Goal: Find specific page/section: Find specific page/section

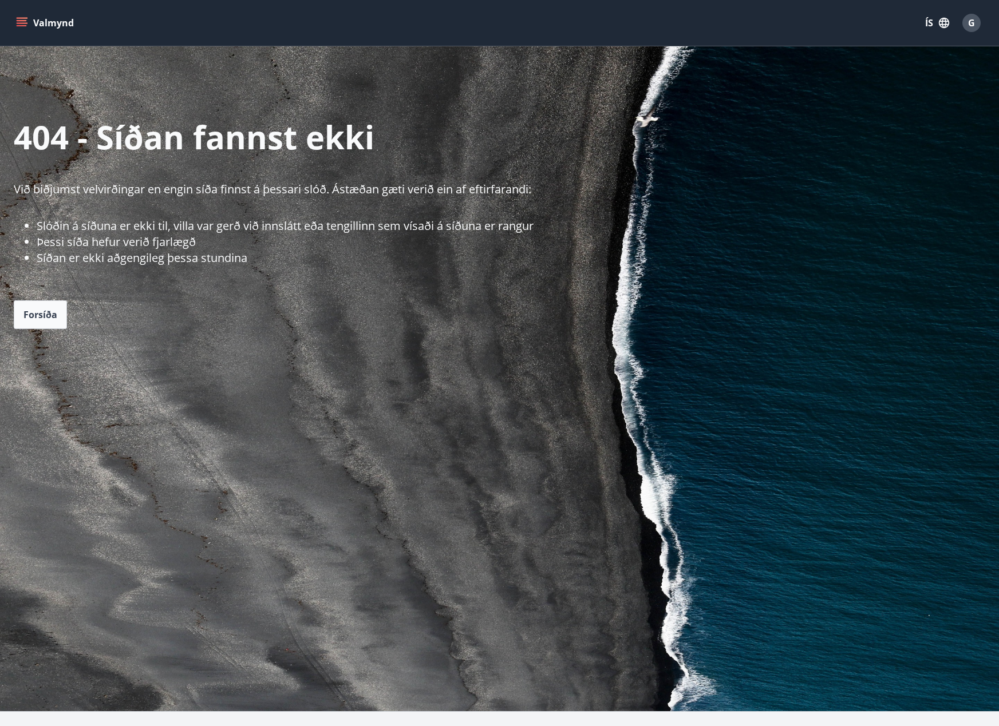
click at [23, 23] on icon "menu" at bounding box center [23, 22] width 13 height 1
click at [565, 121] on p "404 - Síðan fannst ekki" at bounding box center [506, 136] width 985 height 43
click at [18, 25] on icon "menu" at bounding box center [21, 22] width 11 height 11
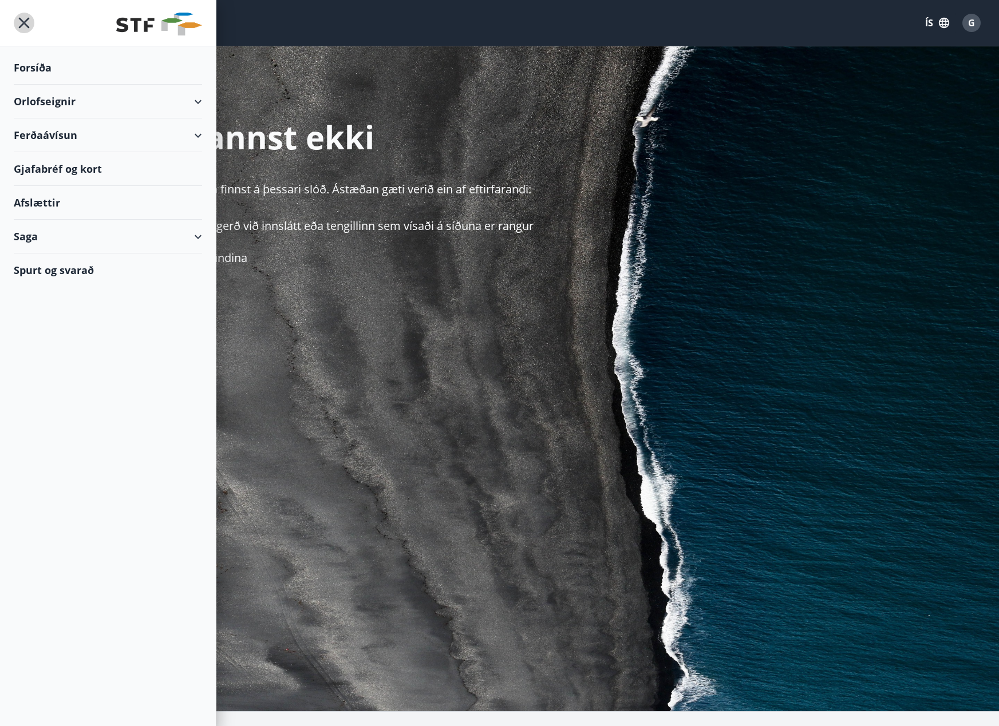
click at [26, 21] on icon "menu" at bounding box center [24, 23] width 21 height 21
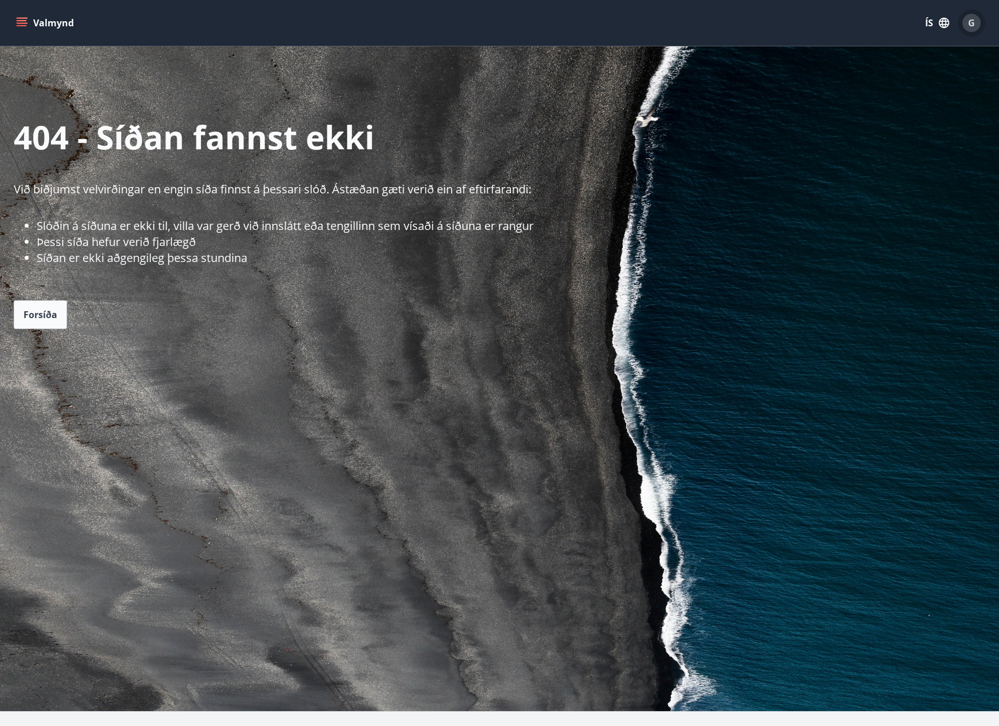
click at [969, 18] on span "G" at bounding box center [971, 23] width 7 height 13
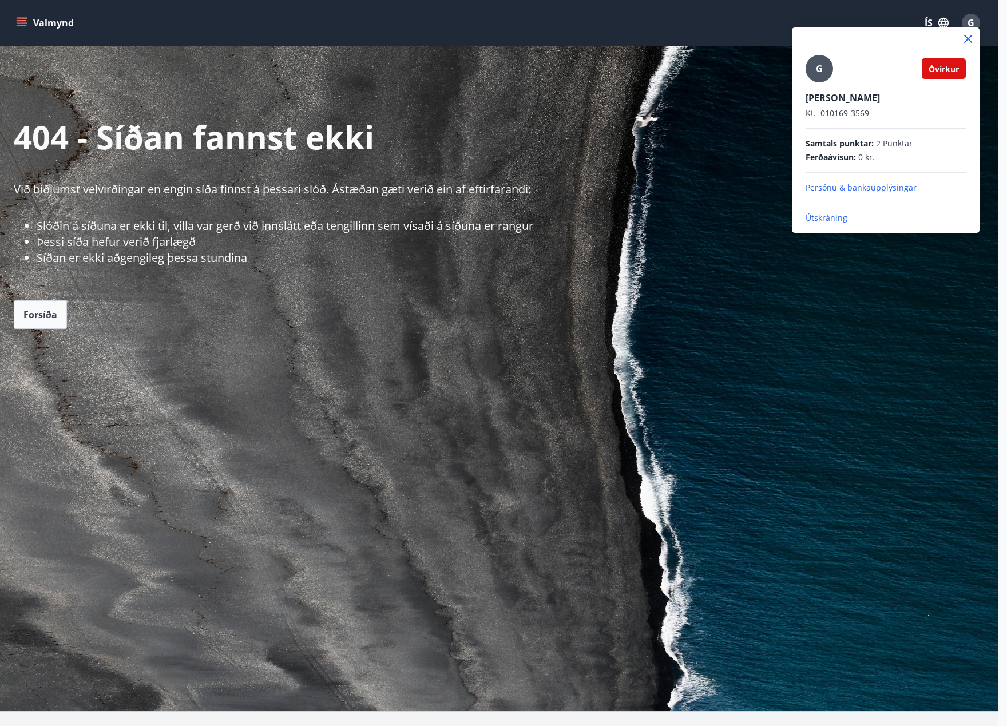
click at [835, 222] on p "Útskráning" at bounding box center [886, 217] width 160 height 11
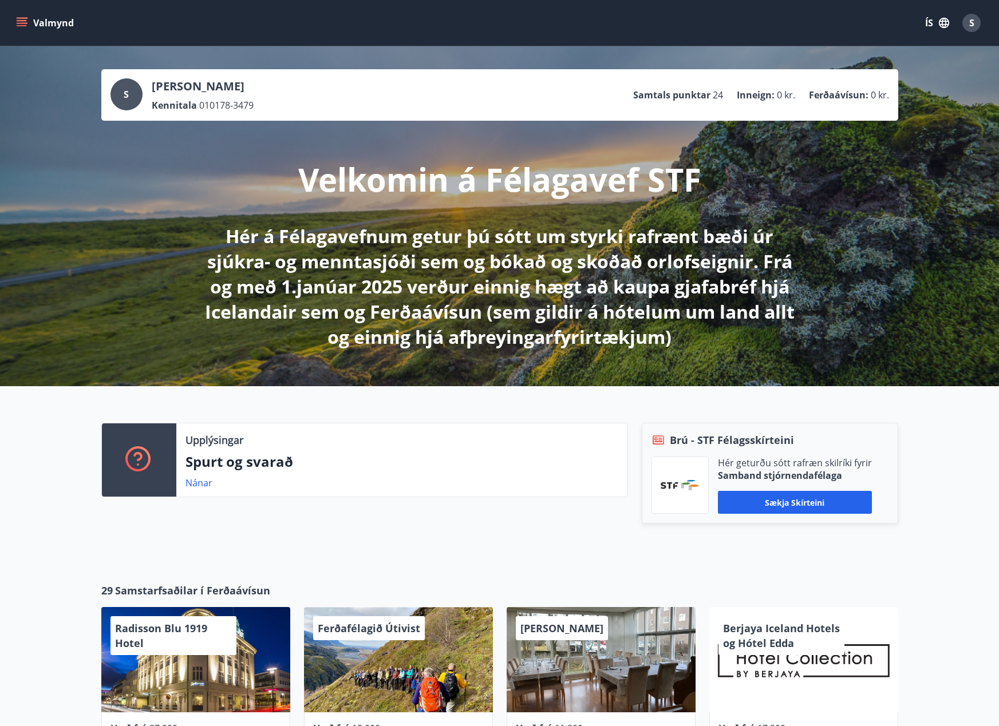
click at [27, 22] on icon "menu" at bounding box center [21, 22] width 11 height 11
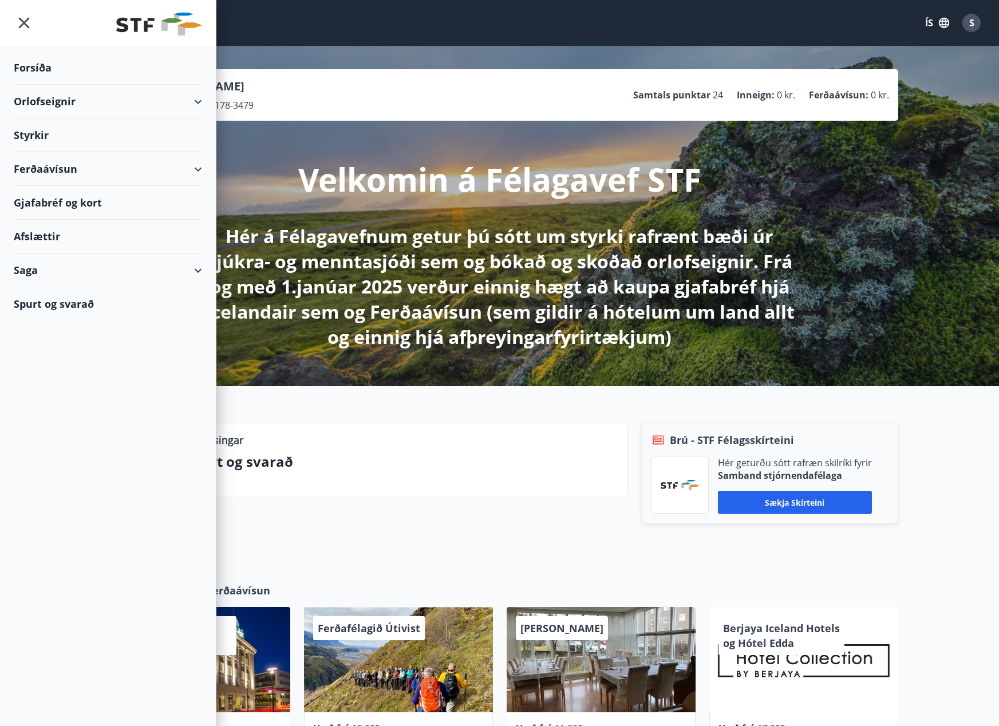
click at [38, 132] on div "Styrkir" at bounding box center [108, 135] width 188 height 34
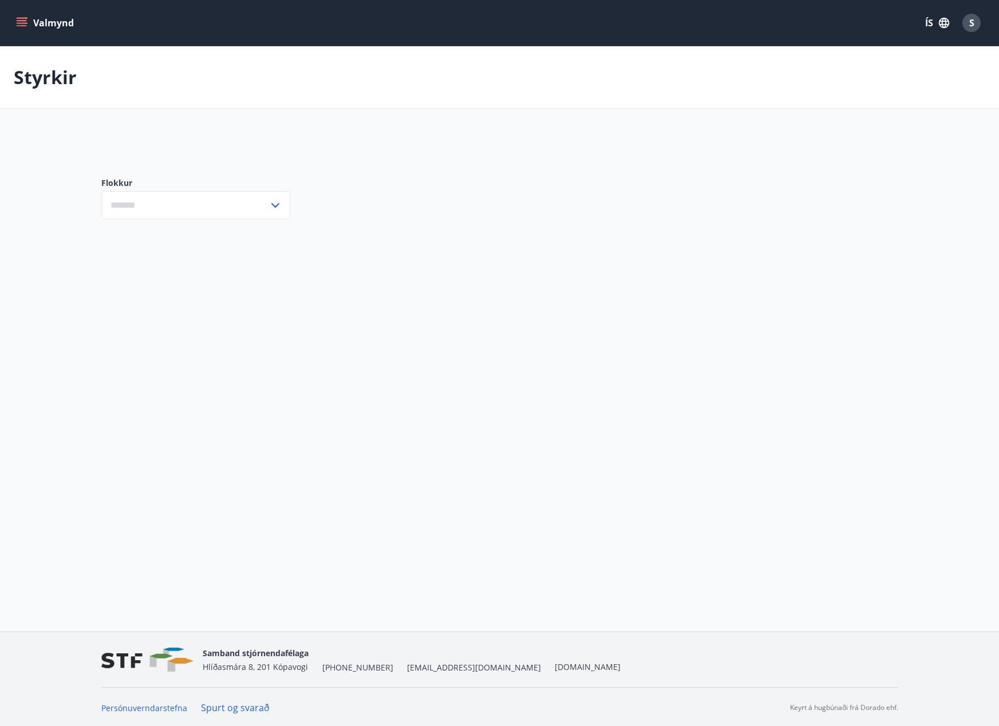
type input "***"
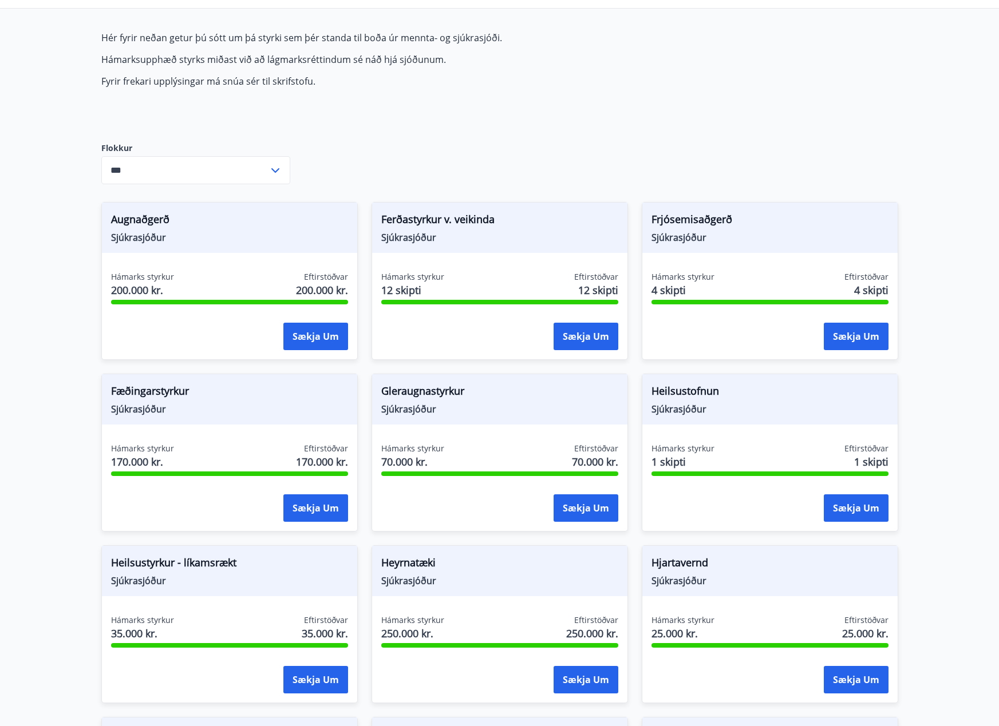
scroll to position [343, 0]
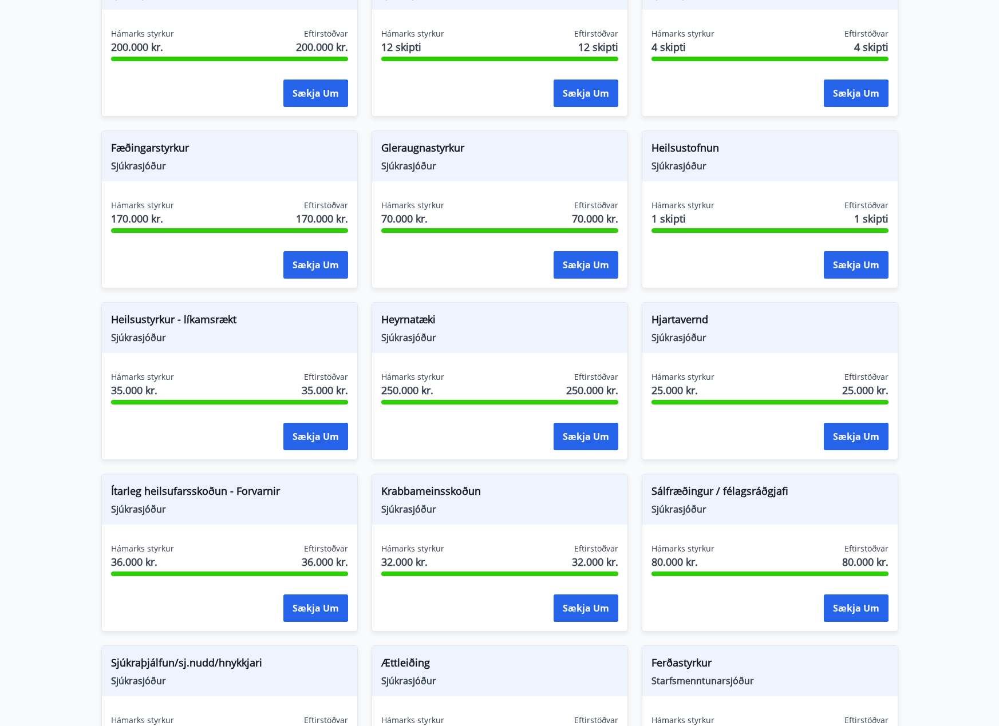
click at [959, 65] on main "Styrkir Hér fyrir neðan getur þú sótt um þá styrki sem þér standa til boða úr m…" at bounding box center [499, 346] width 999 height 1286
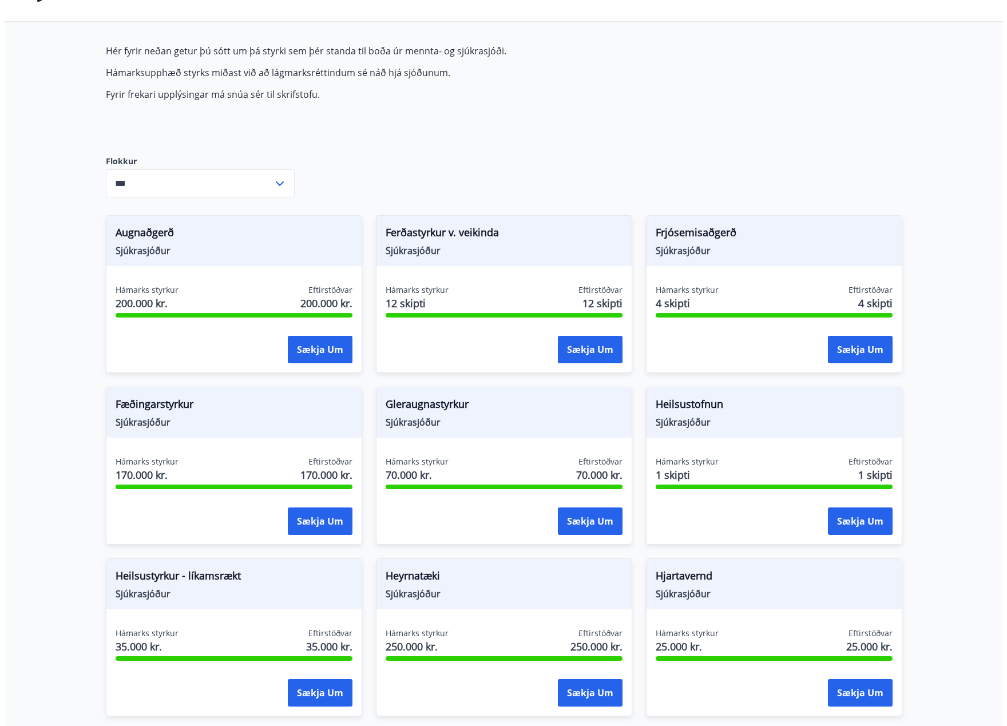
scroll to position [0, 0]
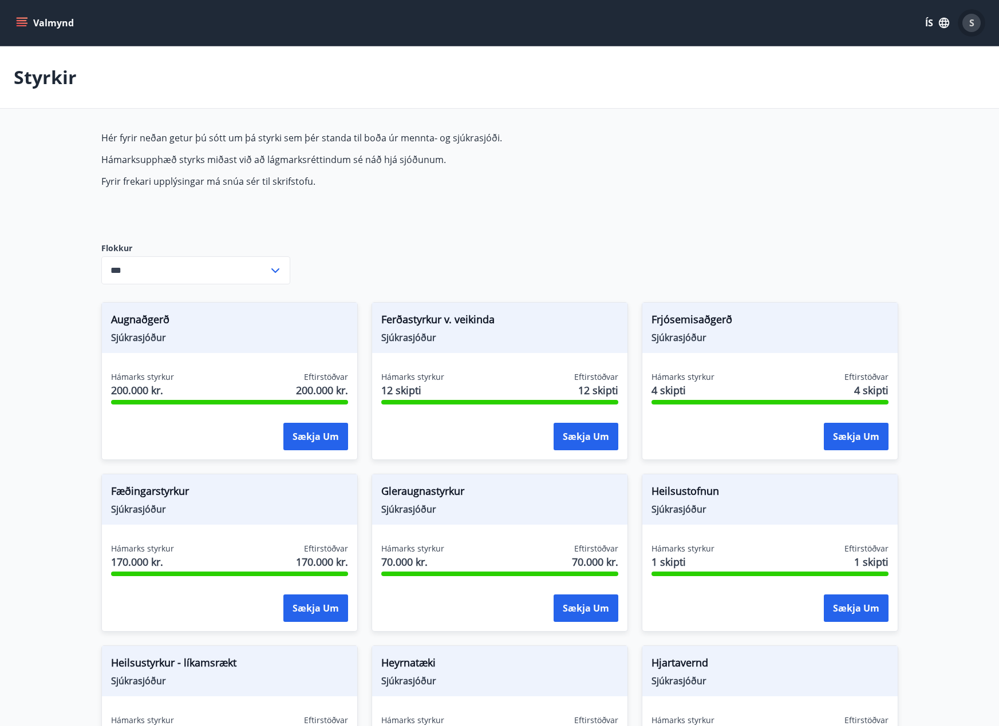
click at [976, 19] on div "S" at bounding box center [971, 23] width 18 height 18
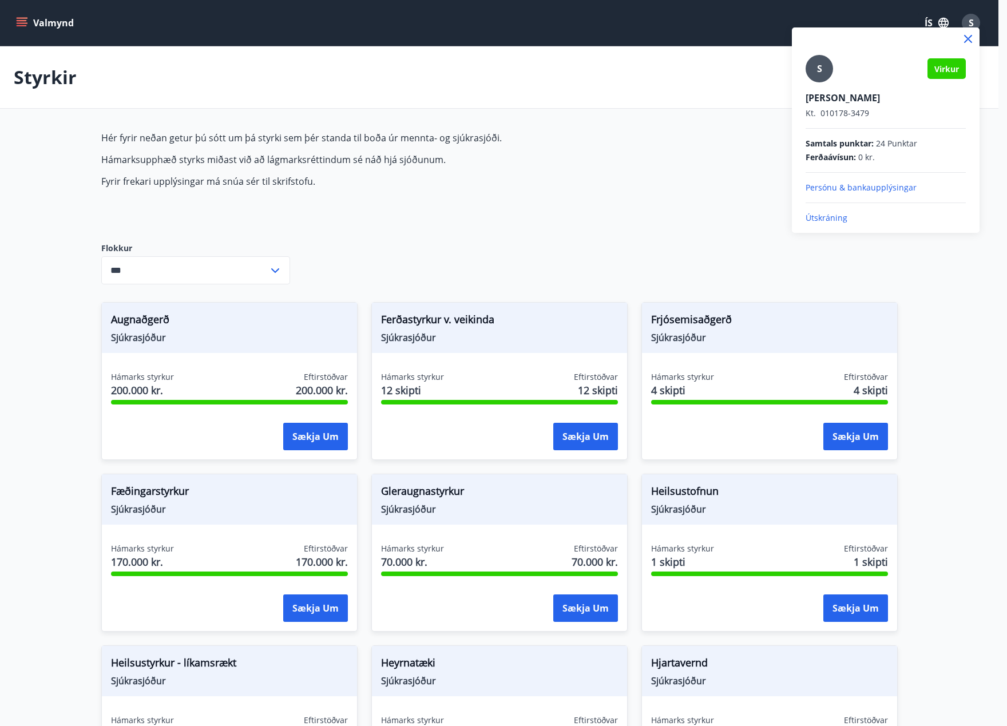
click at [830, 215] on p "Útskráning" at bounding box center [886, 217] width 160 height 11
